Goal: Navigation & Orientation: Find specific page/section

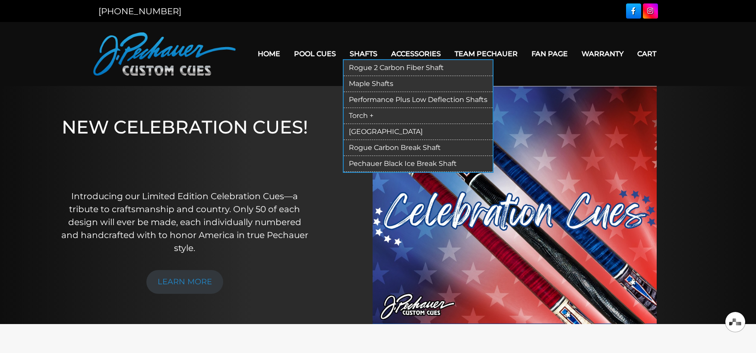
click at [400, 67] on link "Rogue 2 Carbon Fiber Shaft" at bounding box center [418, 68] width 149 height 16
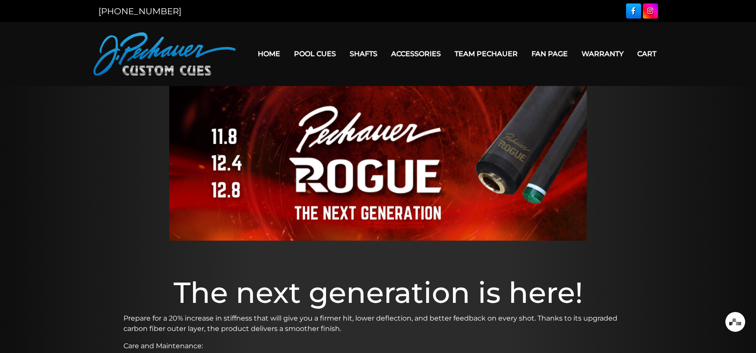
click at [500, 53] on link "Team Pechauer" at bounding box center [486, 54] width 77 height 22
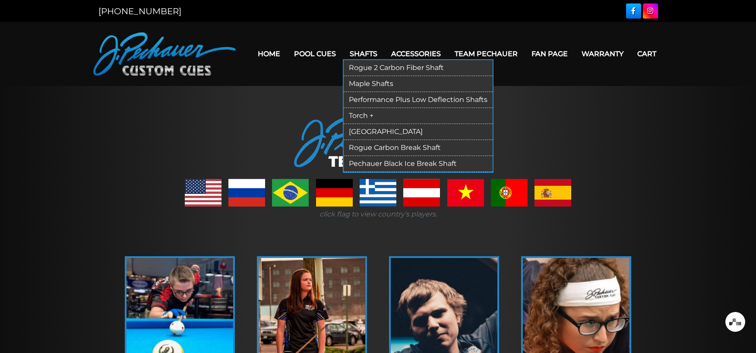
click at [399, 68] on link "Rogue 2 Carbon Fiber Shaft" at bounding box center [418, 68] width 149 height 16
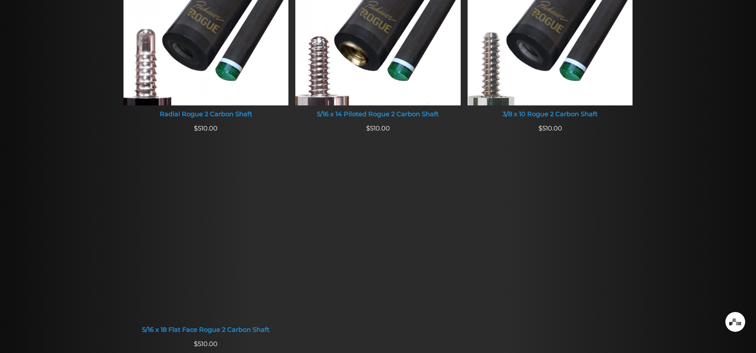
scroll to position [670, 0]
